Goal: Communication & Community: Connect with others

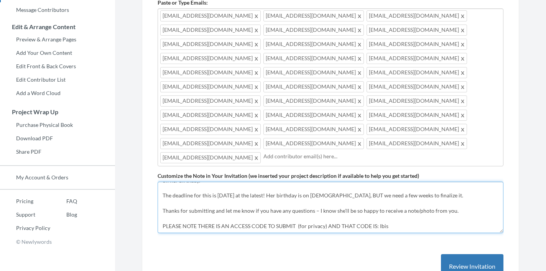
click at [415, 182] on textarea "Hi Friends & Family, Please help us celebrate [PERSON_NAME]'s 70th Birthday! Sh…" at bounding box center [331, 207] width 346 height 51
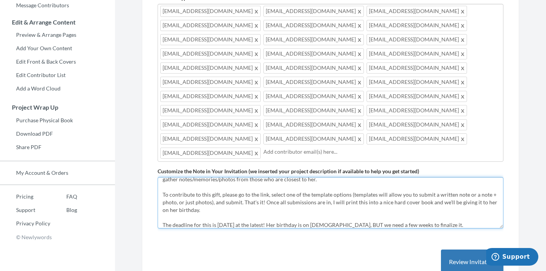
scroll to position [29, 0]
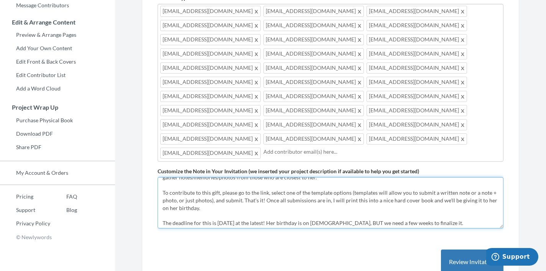
click at [266, 177] on textarea "Hi Friends & Family, Please help us celebrate [PERSON_NAME]'s 70th Birthday! Sh…" at bounding box center [331, 202] width 346 height 51
click at [316, 177] on textarea "Hi Friends & Family, Please help us celebrate [PERSON_NAME]'s 70th Birthday! Sh…" at bounding box center [331, 202] width 346 height 51
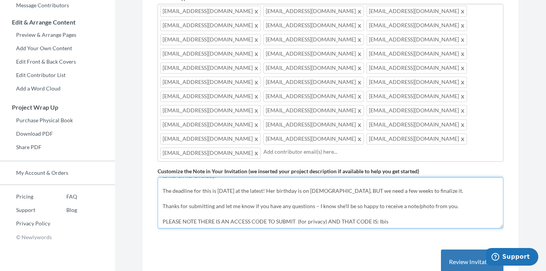
scroll to position [61, 0]
click at [361, 177] on textarea "Hi Friends & Family, Please help us celebrate [PERSON_NAME]'s 70th Birthday! Sh…" at bounding box center [331, 202] width 346 height 51
click at [363, 177] on textarea "Hi Friends & Family, Please help us celebrate [PERSON_NAME]'s 70th Birthday! Sh…" at bounding box center [331, 202] width 346 height 51
click at [361, 177] on textarea "Hi Friends & Family, Please help us celebrate [PERSON_NAME]'s 70th Birthday! Sh…" at bounding box center [331, 202] width 346 height 51
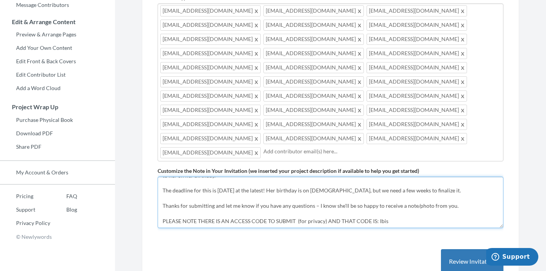
scroll to position [136, 0]
click at [389, 177] on textarea "Hi Friends & Family, Please help us celebrate [PERSON_NAME]'s 70th Birthday! Sh…" at bounding box center [331, 202] width 346 height 51
click at [388, 177] on textarea "Hi Friends & Family, Please help us celebrate [PERSON_NAME]'s 70th Birthday! Sh…" at bounding box center [331, 202] width 346 height 51
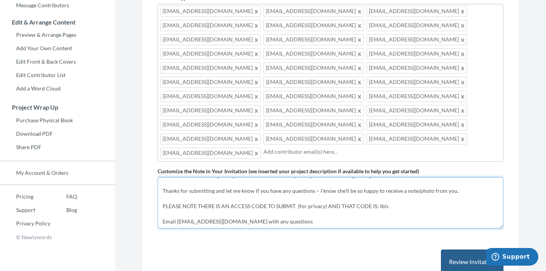
type textarea "Hi Friends & Family, Please help us celebrate [PERSON_NAME]'s 70th Birthday! Sh…"
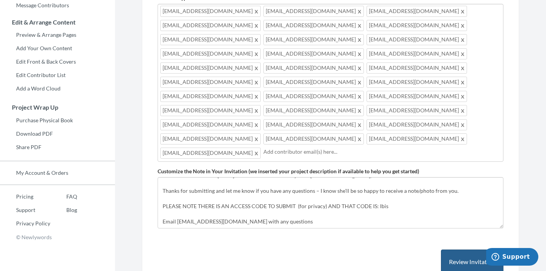
click at [464, 250] on button "Review Invitation" at bounding box center [472, 262] width 63 height 25
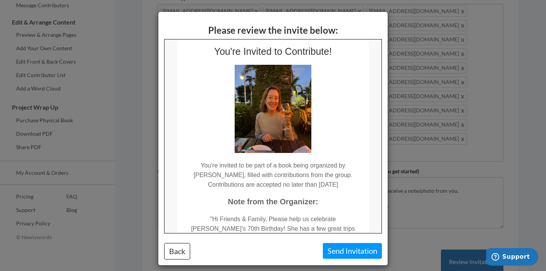
scroll to position [22, 0]
click at [183, 250] on button "Back" at bounding box center [177, 251] width 26 height 16
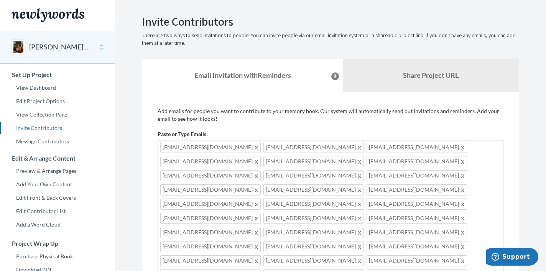
scroll to position [0, 0]
click at [40, 87] on link "View Dashboard" at bounding box center [57, 88] width 115 height 12
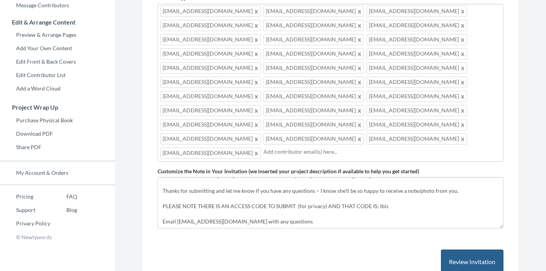
scroll to position [77, 0]
click at [445, 250] on button "Review Invitation" at bounding box center [472, 262] width 63 height 25
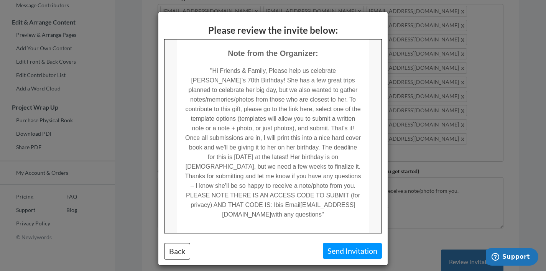
scroll to position [170, 0]
click at [179, 244] on button "Back" at bounding box center [177, 251] width 26 height 16
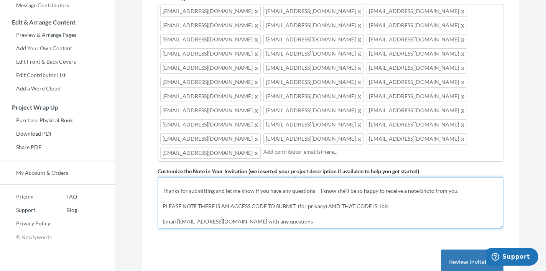
drag, startPoint x: 281, startPoint y: 163, endPoint x: 163, endPoint y: 162, distance: 118.6
click at [163, 177] on textarea "Hi Friends & Family, Please help us celebrate [PERSON_NAME]'s 70th Birthday! Sh…" at bounding box center [331, 202] width 346 height 51
click at [456, 177] on textarea "Hi Friends & Family, Please help us celebrate [PERSON_NAME]'s 70th Birthday! Sh…" at bounding box center [331, 202] width 346 height 51
paste textarea "Email rachelfayth@gmail.com with any questions"
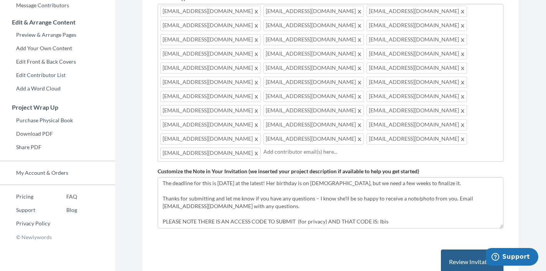
click at [483, 250] on button "Review Invitation" at bounding box center [472, 262] width 63 height 25
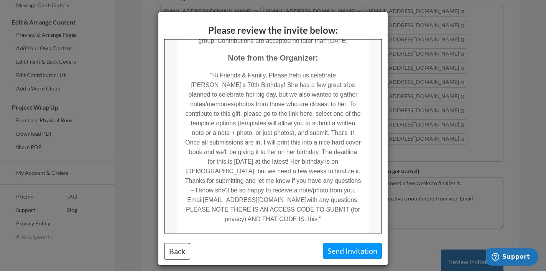
scroll to position [166, 0]
click at [180, 248] on button "Back" at bounding box center [177, 251] width 26 height 16
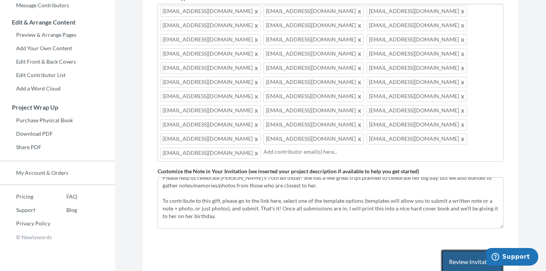
scroll to position [22, 0]
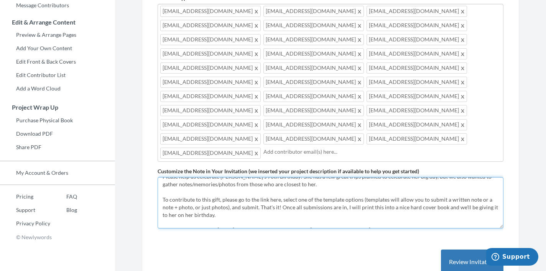
click at [215, 177] on textarea "Hi Friends & Family, Please help us celebrate [PERSON_NAME]'s 70th Birthday! Sh…" at bounding box center [331, 202] width 346 height 51
click at [205, 177] on textarea "Hi Friends & Family, Please help us celebrate [PERSON_NAME]'s 70th Birthday! Sh…" at bounding box center [331, 202] width 346 height 51
drag, startPoint x: 320, startPoint y: 143, endPoint x: 180, endPoint y: 150, distance: 140.6
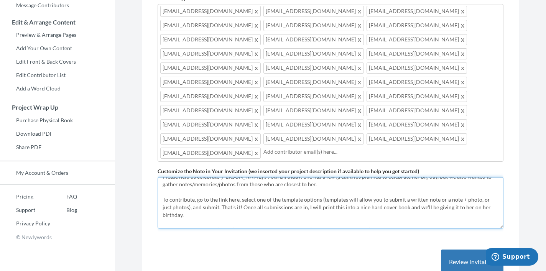
click at [180, 177] on textarea "Hi Friends & Family, Please help us celebrate [PERSON_NAME]'s 70th Birthday! Sh…" at bounding box center [331, 202] width 346 height 51
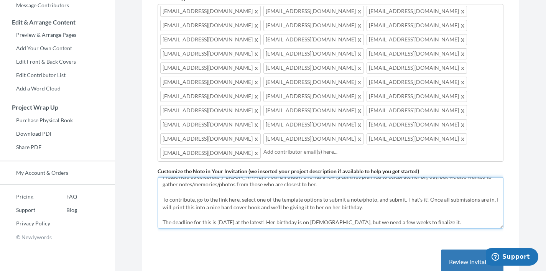
drag, startPoint x: 426, startPoint y: 143, endPoint x: 407, endPoint y: 143, distance: 18.4
click at [407, 177] on textarea "Hi Friends & Family, Please help us celebrate [PERSON_NAME]'s 70th Birthday! Sh…" at bounding box center [331, 202] width 346 height 51
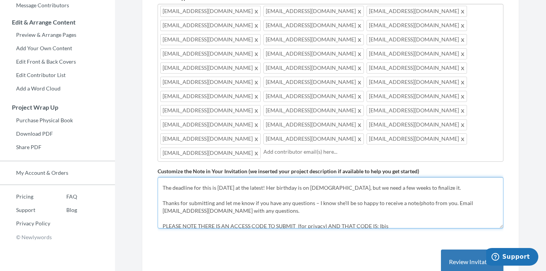
scroll to position [58, 0]
drag, startPoint x: 165, startPoint y: 144, endPoint x: 320, endPoint y: 144, distance: 155.8
click at [320, 177] on textarea "Hi Friends & Family, Please help us celebrate [PERSON_NAME]'s 70th Birthday! Sh…" at bounding box center [331, 202] width 346 height 51
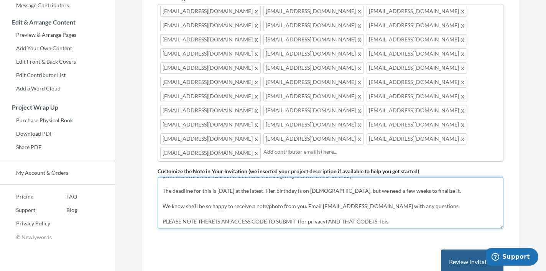
type textarea "Hi Friends & Family, Please help us celebrate Jodi's 70th Birthday! She has a f…"
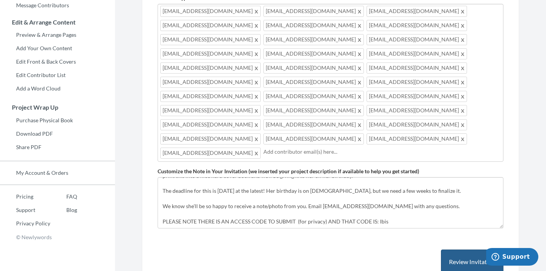
click at [457, 250] on button "Review Invitation" at bounding box center [472, 262] width 63 height 25
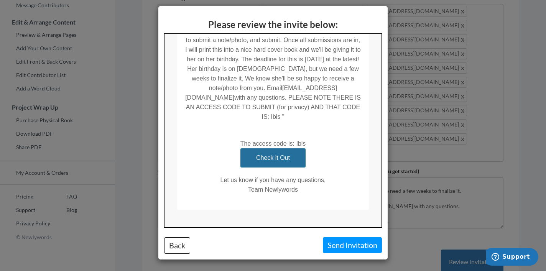
scroll to position [242, 0]
click at [165, 246] on button "Back" at bounding box center [177, 245] width 26 height 16
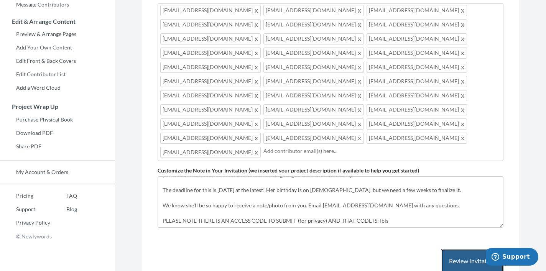
scroll to position [136, 0]
click at [463, 250] on button "Review Invitation" at bounding box center [472, 262] width 63 height 25
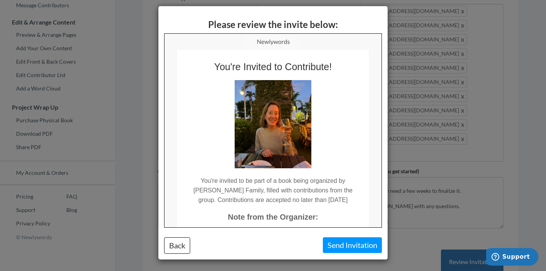
scroll to position [0, 0]
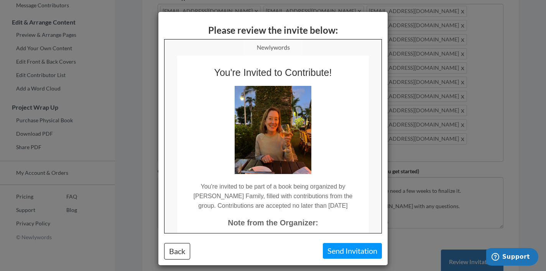
click at [353, 251] on button "Send Invitation" at bounding box center [352, 251] width 59 height 16
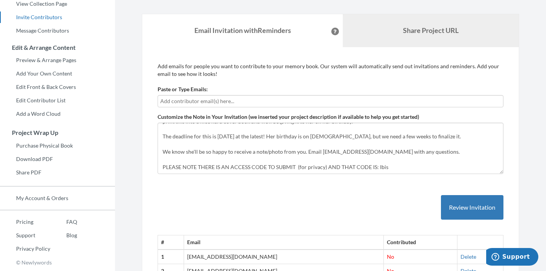
click at [383, 39] on link "Share Project URL" at bounding box center [431, 30] width 176 height 33
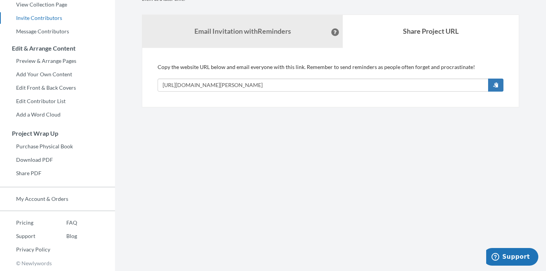
scroll to position [109, 0]
click at [281, 42] on link "Email Invitation with Reminders" at bounding box center [242, 32] width 201 height 33
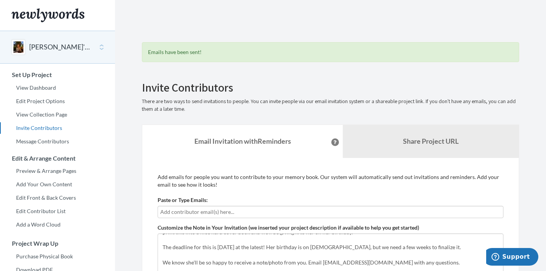
scroll to position [0, 0]
click at [49, 143] on link "Message Contributors" at bounding box center [57, 142] width 115 height 12
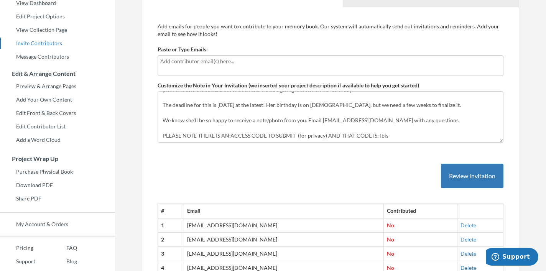
scroll to position [101, 0]
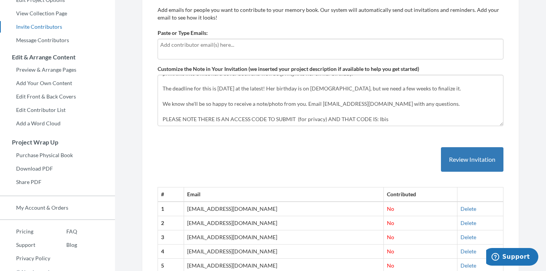
click at [514, 256] on span "Support" at bounding box center [517, 257] width 28 height 7
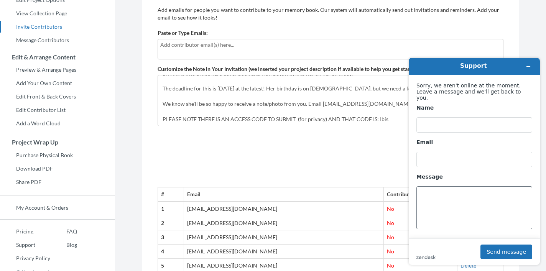
scroll to position [175, 0]
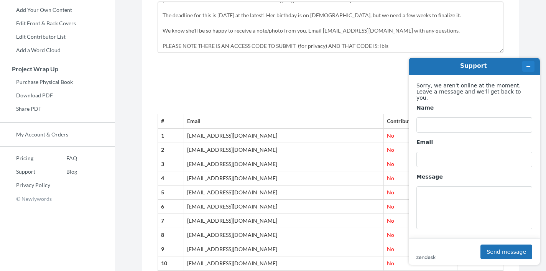
click at [528, 69] on icon "Minimize widget" at bounding box center [528, 66] width 5 height 5
